Goal: Find specific page/section: Find specific page/section

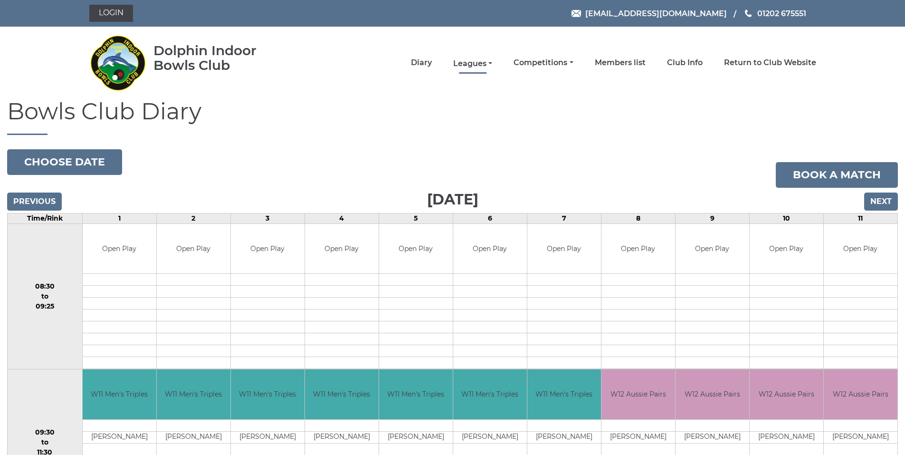
click at [486, 64] on link "Leagues" at bounding box center [472, 63] width 39 height 10
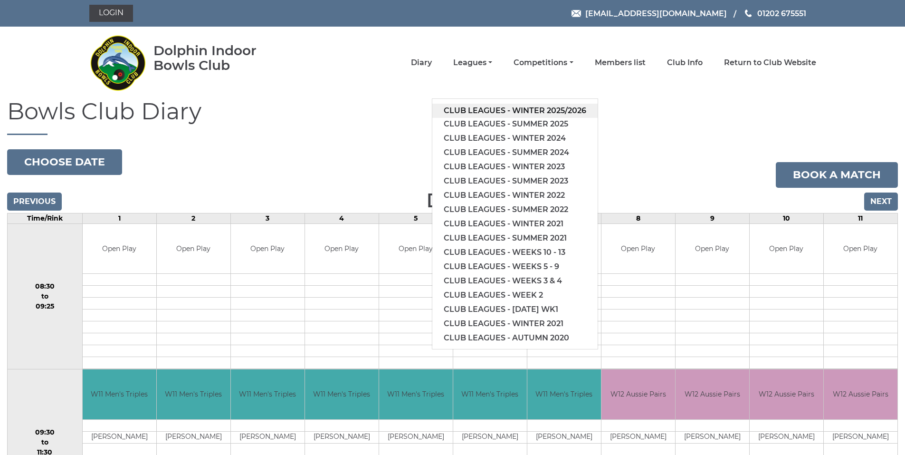
click at [495, 108] on link "Club leagues - Winter 2025/2026" at bounding box center [514, 111] width 165 height 14
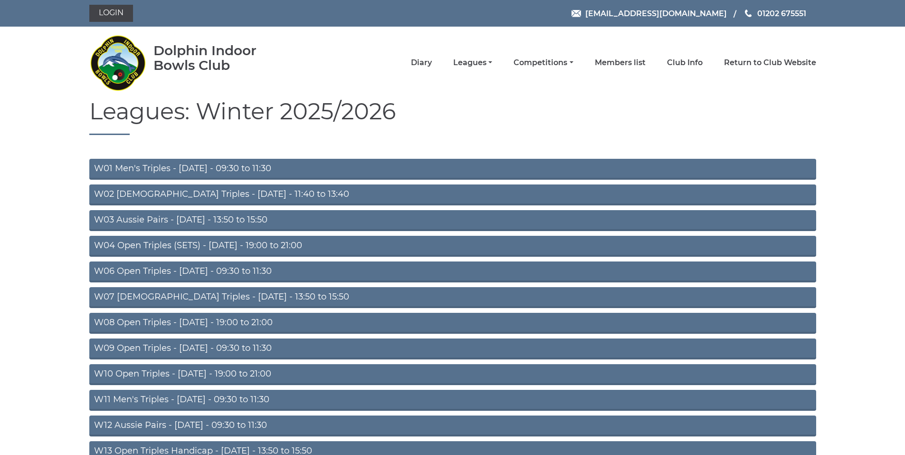
click at [252, 273] on link "W06 Open Triples - [DATE] - 09:30 to 11:30" at bounding box center [452, 271] width 727 height 21
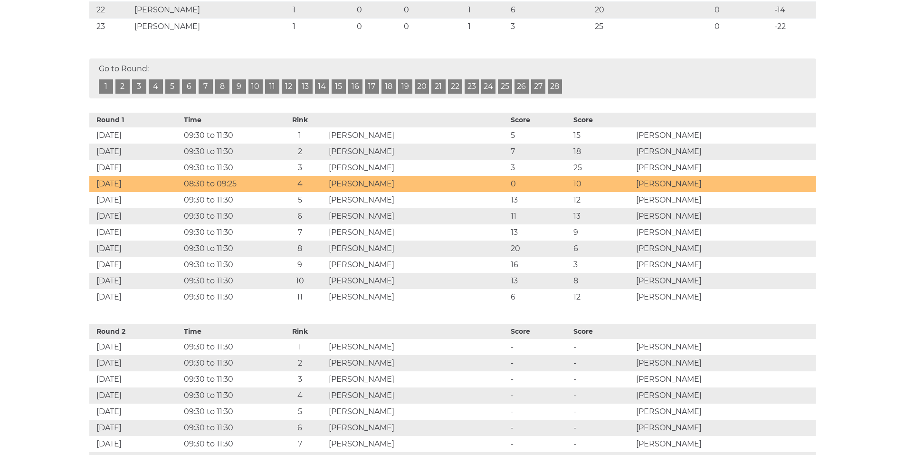
scroll to position [523, 0]
